Goal: Information Seeking & Learning: Learn about a topic

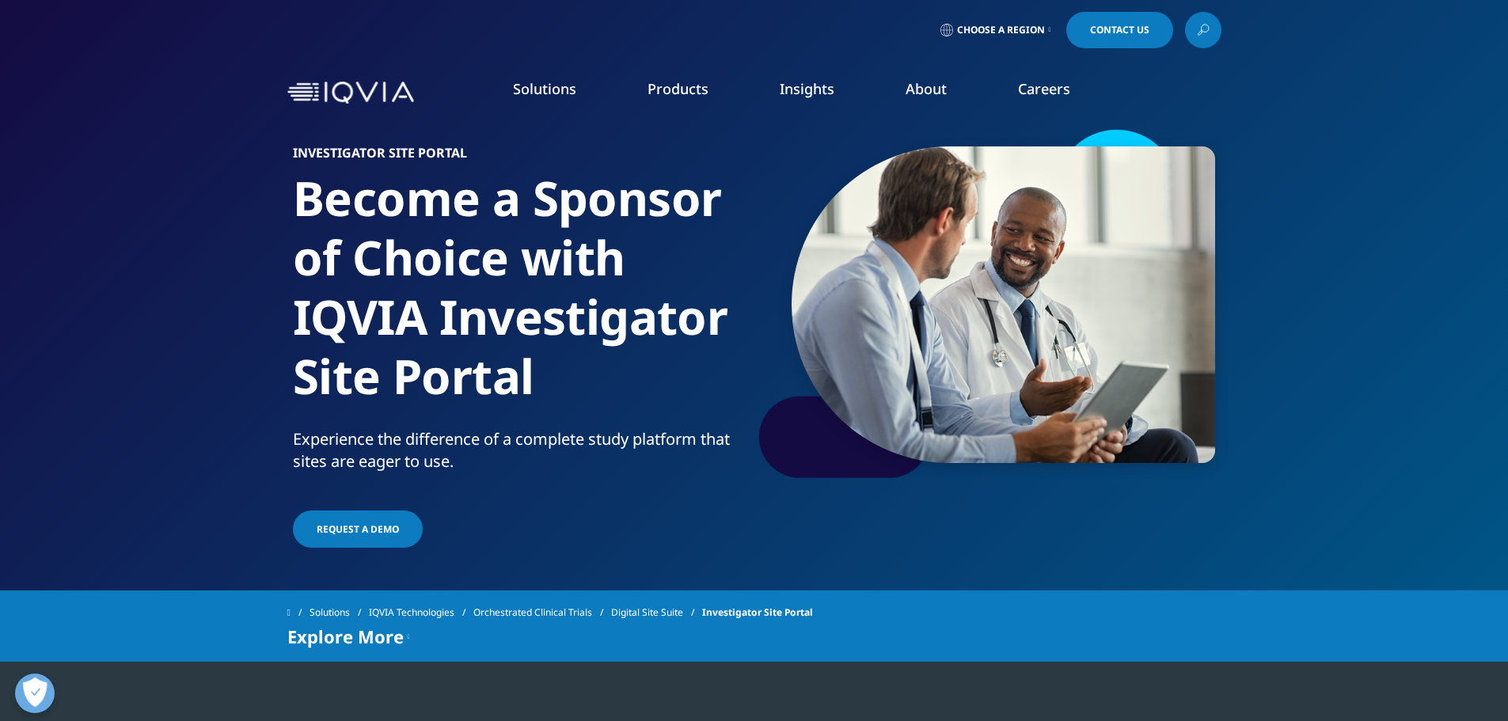
click at [376, 93] on img at bounding box center [350, 93] width 127 height 23
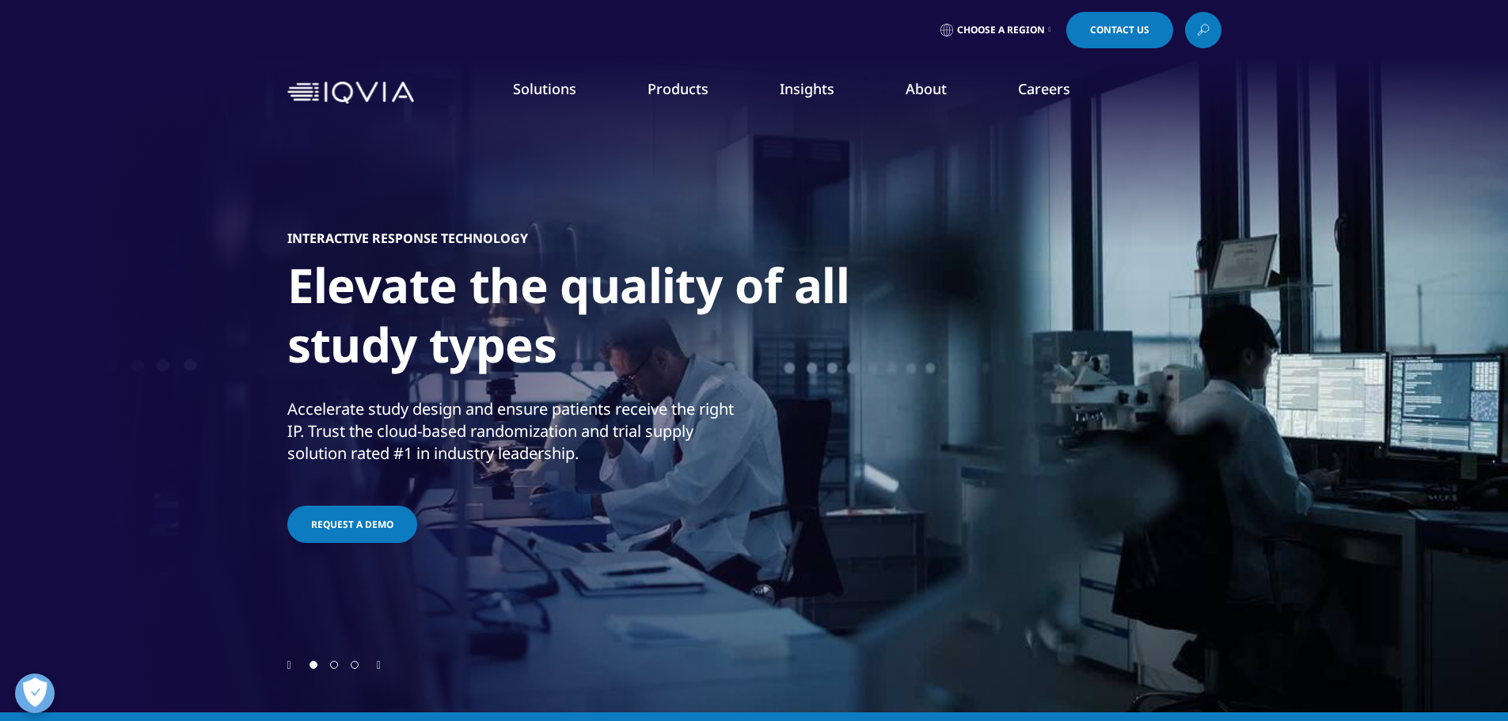
click at [382, 102] on img at bounding box center [350, 93] width 127 height 23
